Goal: Information Seeking & Learning: Learn about a topic

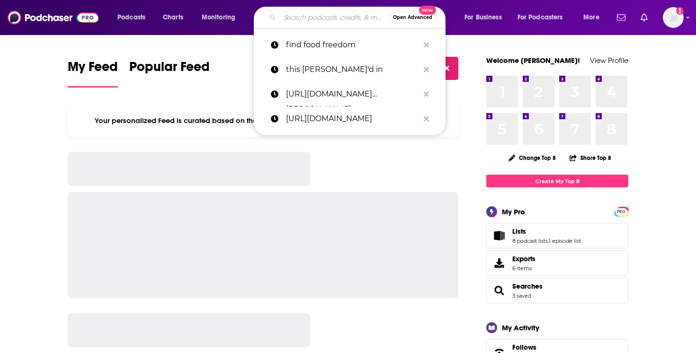
click at [352, 12] on input "Search podcasts, credits, & more..." at bounding box center [334, 17] width 109 height 15
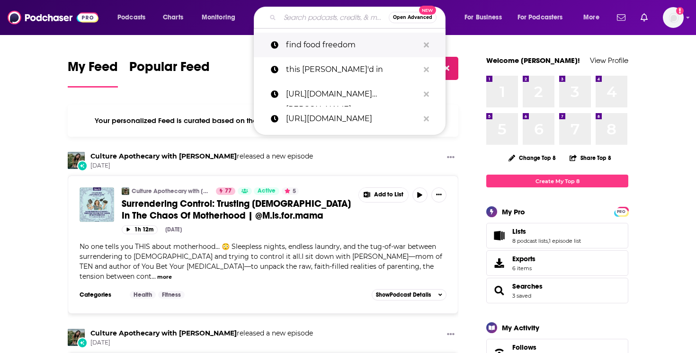
click at [339, 51] on p "find food freedom" at bounding box center [352, 45] width 133 height 25
type input "find food freedom"
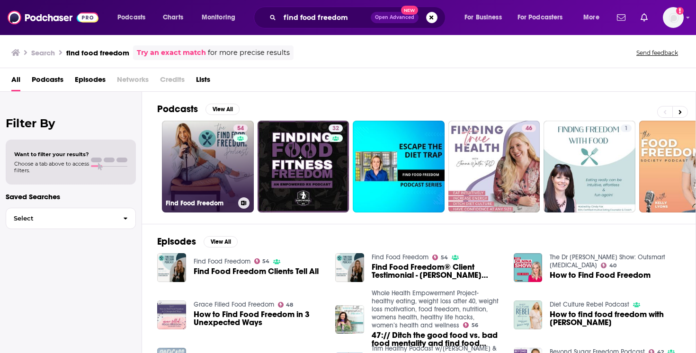
click at [202, 173] on link "54 Find Food Freedom" at bounding box center [208, 167] width 92 height 92
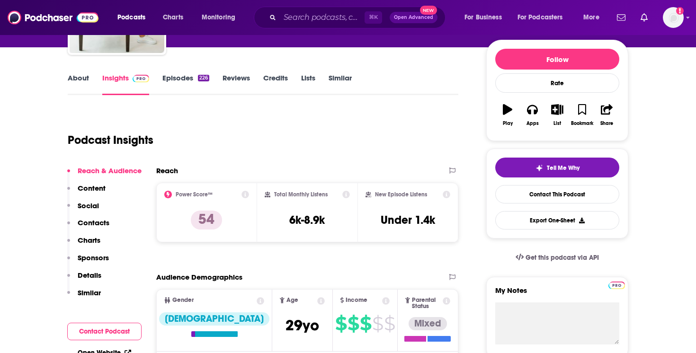
scroll to position [108, 0]
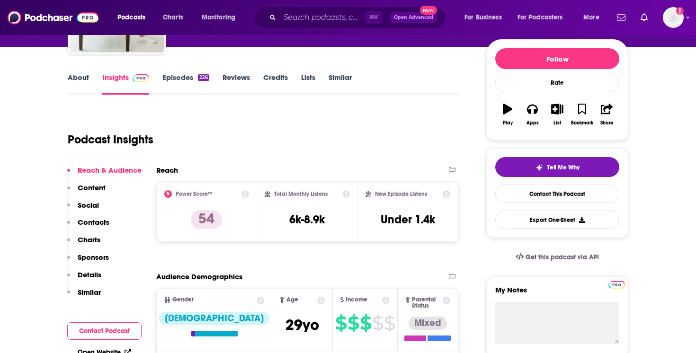
click at [246, 195] on icon at bounding box center [246, 194] width 8 height 8
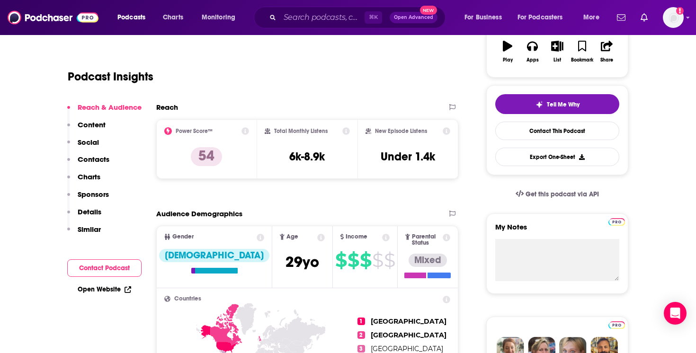
scroll to position [0, 0]
